Goal: Information Seeking & Learning: Check status

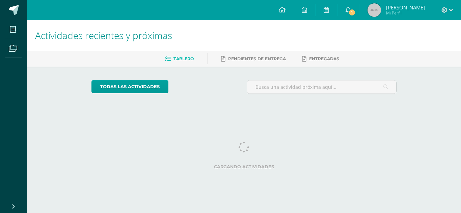
click at [407, 4] on span "[PERSON_NAME] Mi Perfil" at bounding box center [396, 9] width 60 height 13
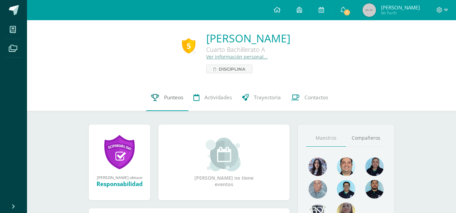
click at [155, 92] on link "Punteos" at bounding box center [167, 97] width 42 height 27
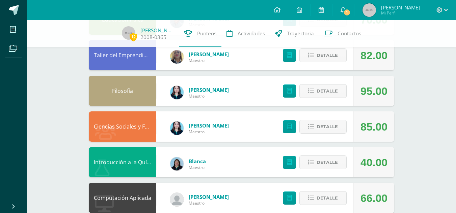
scroll to position [411, 0]
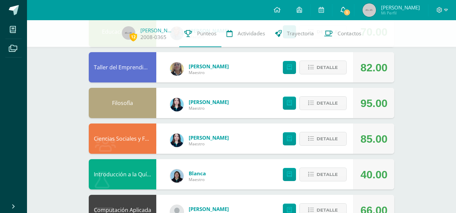
click at [350, 15] on span "1" at bounding box center [346, 12] width 7 height 7
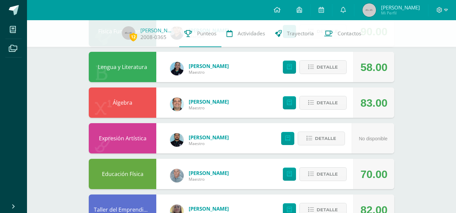
scroll to position [101, 0]
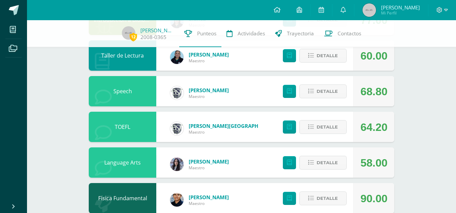
click at [449, 6] on div at bounding box center [442, 10] width 28 height 20
click at [447, 7] on div at bounding box center [442, 10] width 28 height 20
click at [443, 10] on span at bounding box center [441, 9] width 11 height 7
click at [442, 10] on span at bounding box center [441, 9] width 11 height 7
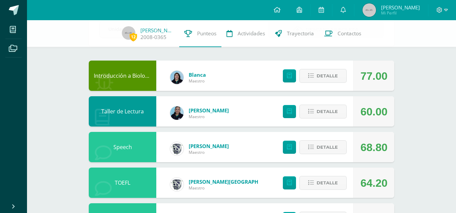
scroll to position [0, 0]
